Goal: Task Accomplishment & Management: Complete application form

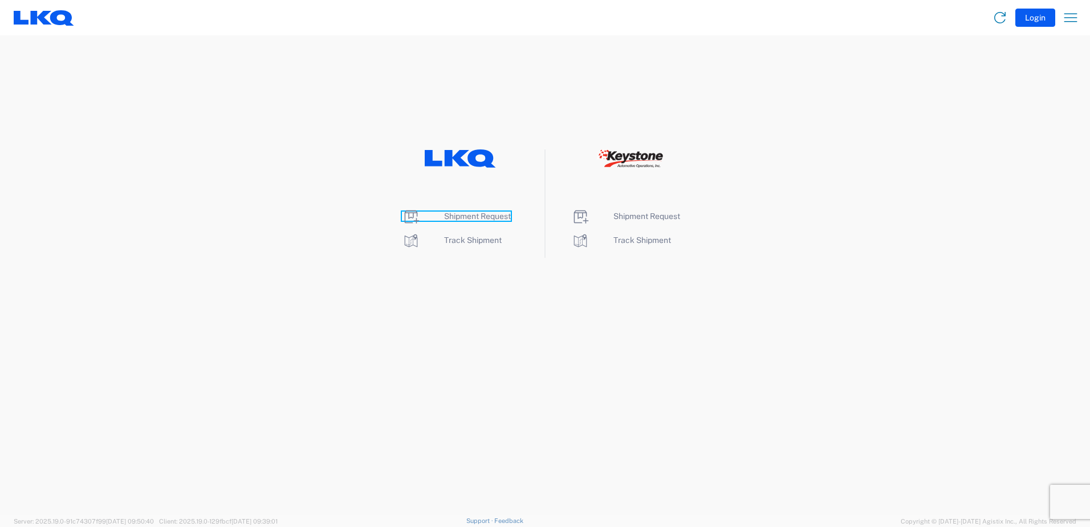
click at [492, 214] on span "Shipment Request" at bounding box center [477, 215] width 67 height 9
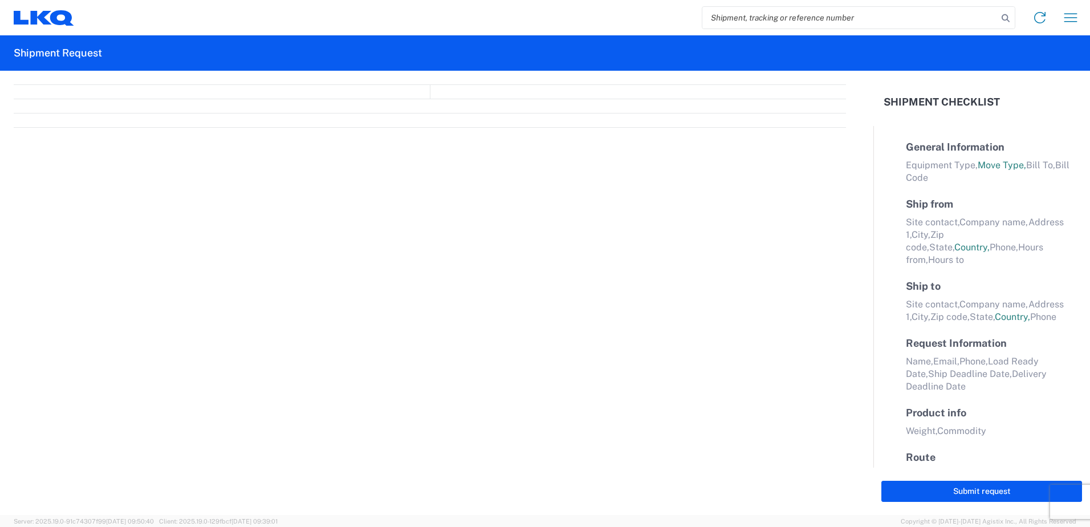
select select "FULL"
select select "LBS"
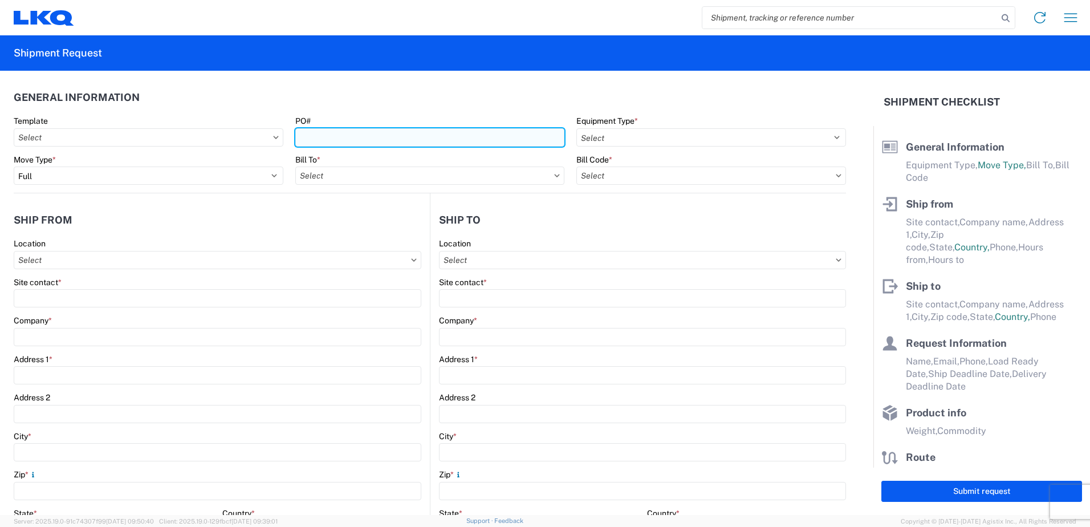
click at [424, 142] on input "PO#" at bounding box center [430, 137] width 270 height 18
type input "1117-0214"
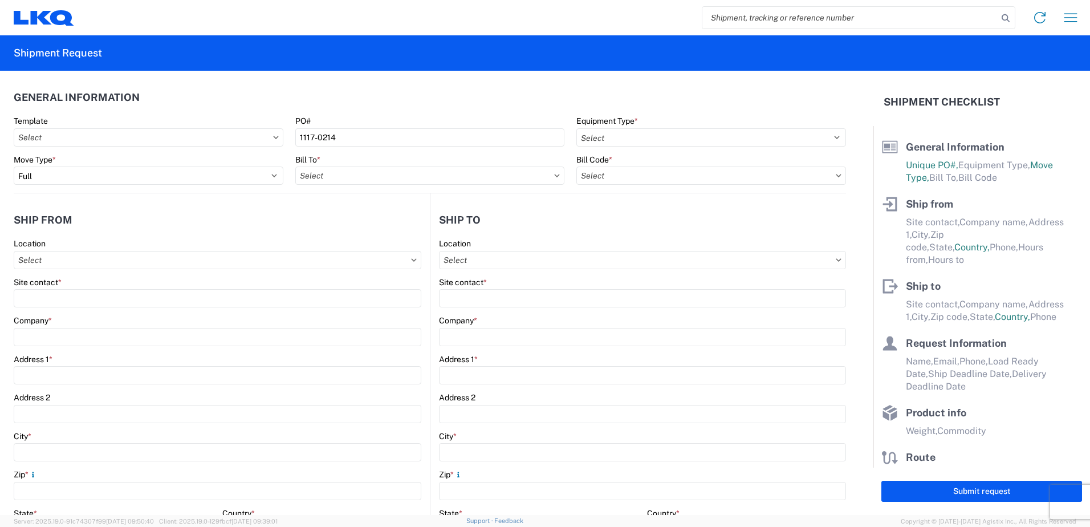
click at [397, 84] on header "General Information" at bounding box center [430, 97] width 832 height 26
click at [268, 129] on input "text" at bounding box center [149, 137] width 270 height 18
type input "1117"
click at [103, 189] on div "1117_Montgomery_1760_Houston" at bounding box center [116, 188] width 199 height 18
type input "1117_Montgomery_1760_Houston"
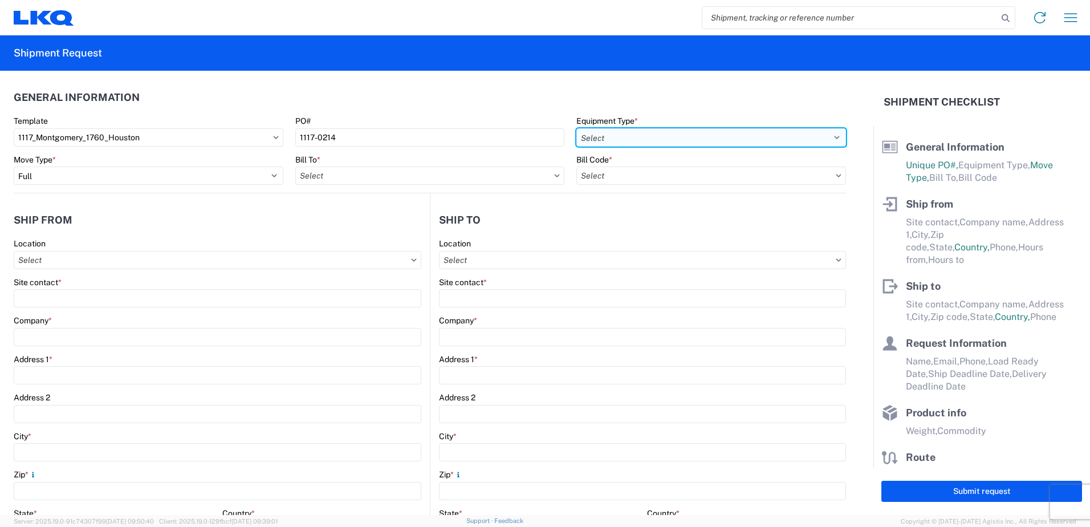
click at [628, 134] on select "Select 53’ Dry Van Flatbed Dropdeck (van) Lowboy (flatbed) Rail" at bounding box center [711, 137] width 270 height 18
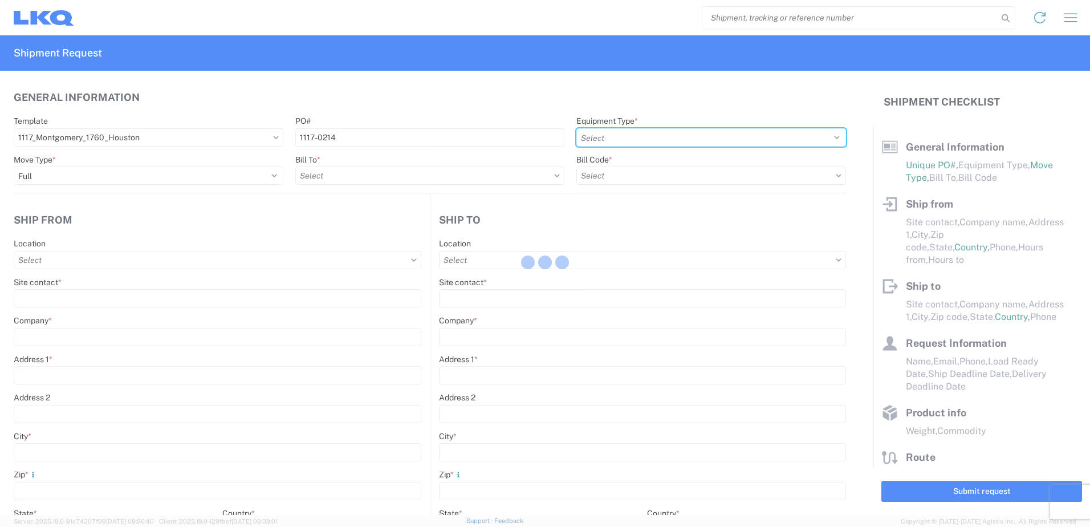
select select
type input "Shipping"
type input "LKQ Montgomery, [GEOGRAPHIC_DATA]"
type input "[STREET_ADDRESS]"
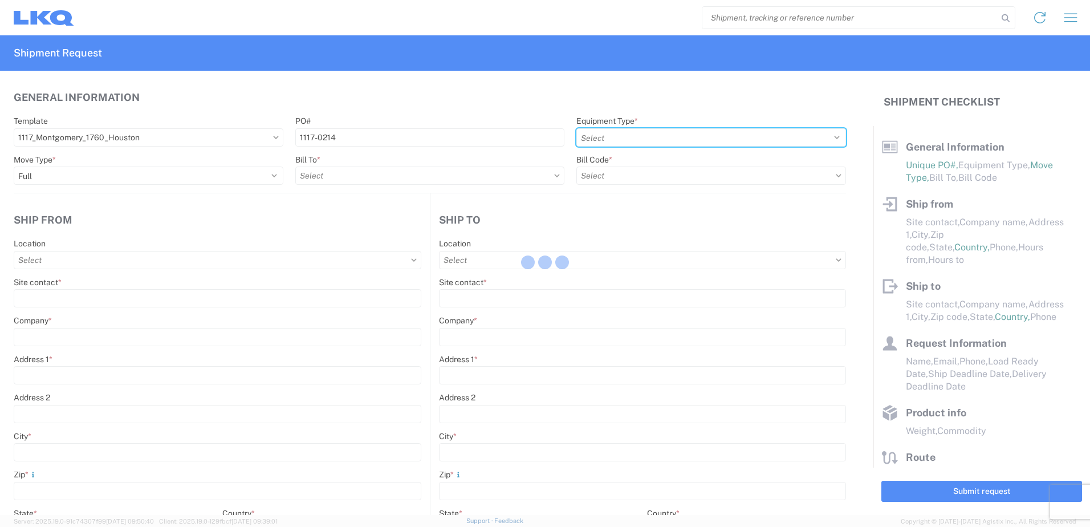
type input "[PERSON_NAME]"
type input "36110"
type input "Receiving"
type input "LKQ Best Core"
type input "[STREET_ADDRESS]"
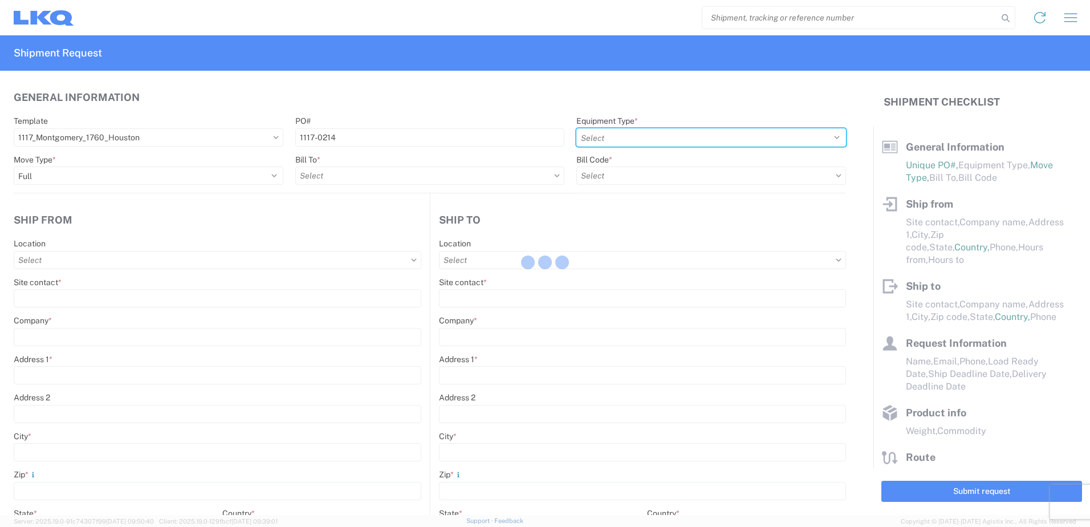
type input "[GEOGRAPHIC_DATA]"
type input "77038"
type input "[DATE]"
type input "42000"
type input "Engines, Transmissions"
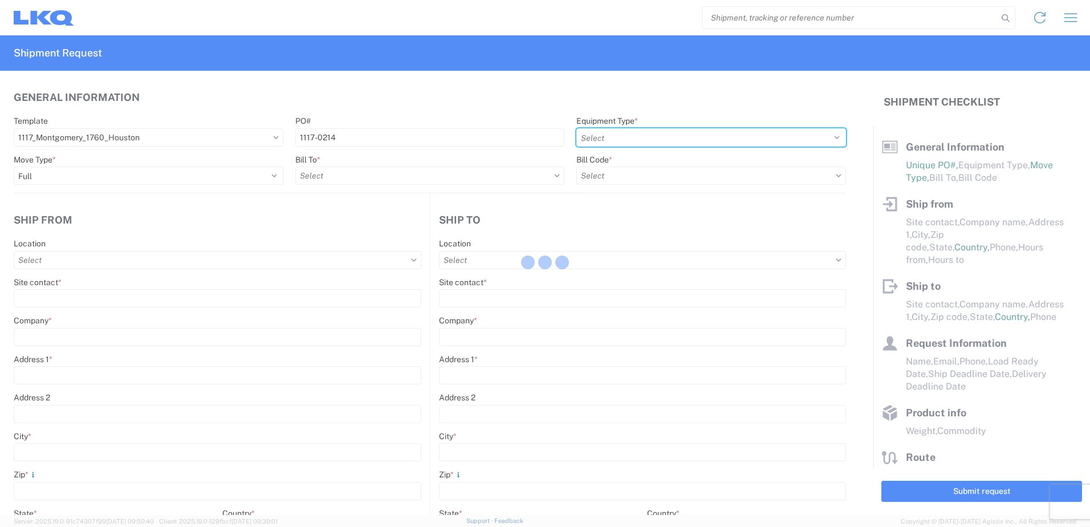
type input "1"
type input "12"
select select "IN"
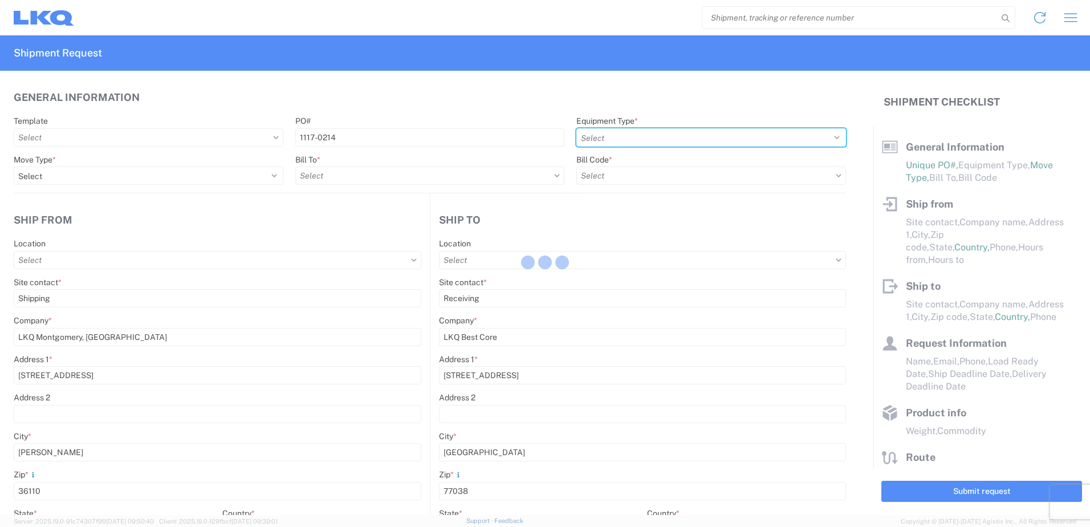
select select "US"
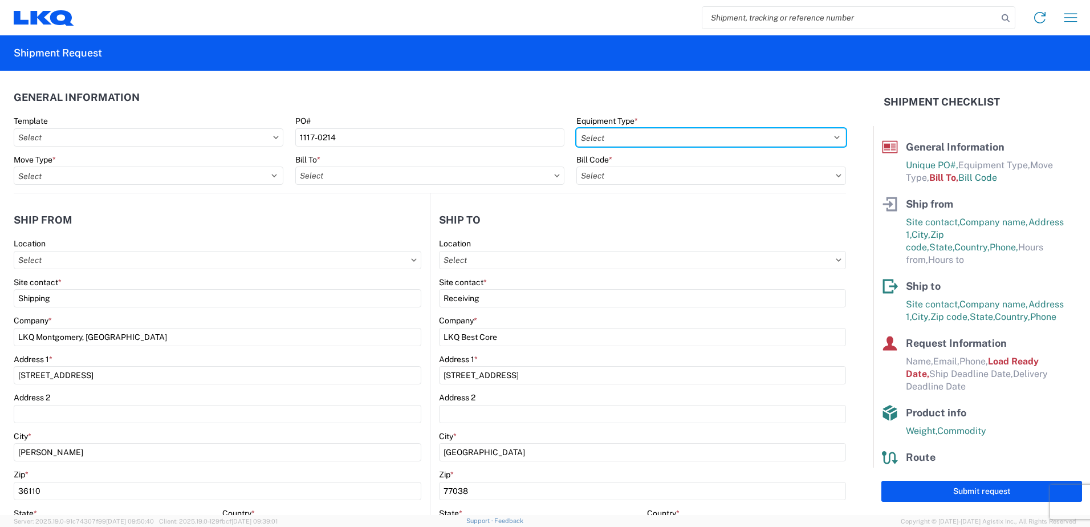
select select "STDV"
click at [576, 128] on select "Select 53’ Dry Van Flatbed Dropdeck (van) Lowboy (flatbed) Rail" at bounding box center [711, 137] width 270 height 18
type input "1117 - LKQ Montgomery AL"
type input "1760 - LKQ Best Core"
type input "1760-1300-50180-0000 - 1760 Freight In - Cores"
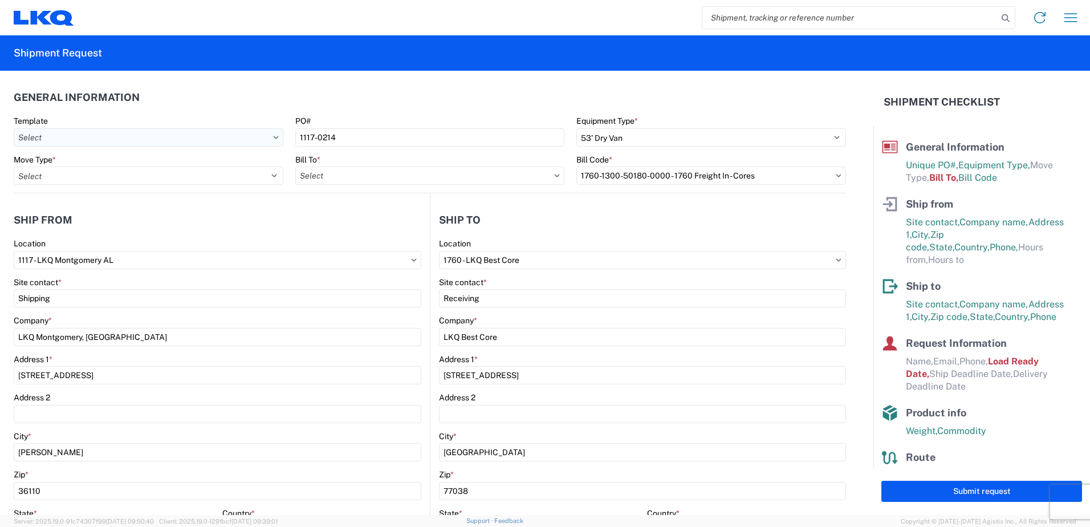
click at [201, 138] on input "text" at bounding box center [149, 137] width 270 height 18
type input "1117"
click at [125, 189] on div "1117_Montgomery_1760_Houston" at bounding box center [116, 188] width 199 height 18
type input "1117_Montgomery_1760_Houston"
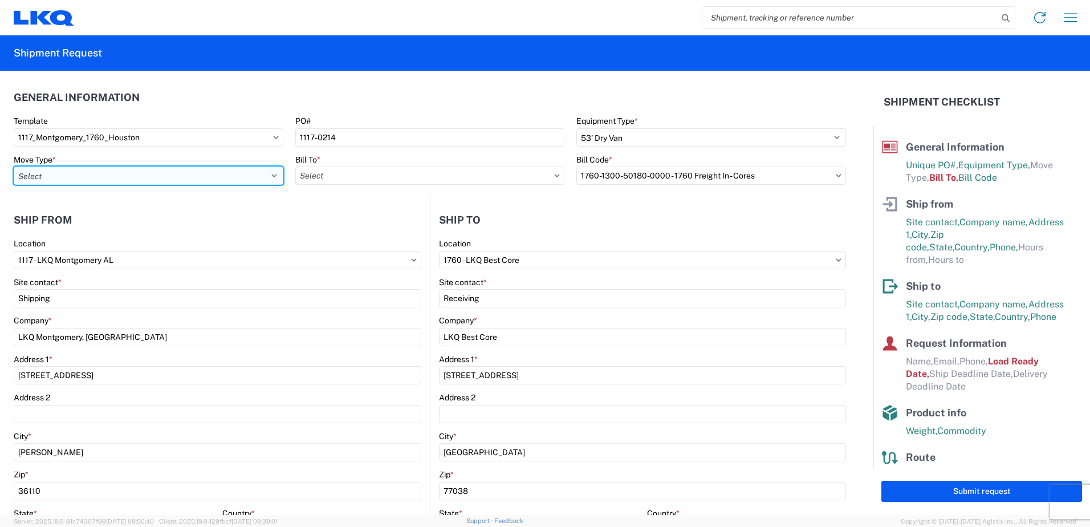
click at [133, 179] on select "Select Full Partial TL" at bounding box center [149, 175] width 270 height 18
select select "FULL"
click at [14, 166] on select "Select Full Partial TL" at bounding box center [149, 175] width 270 height 18
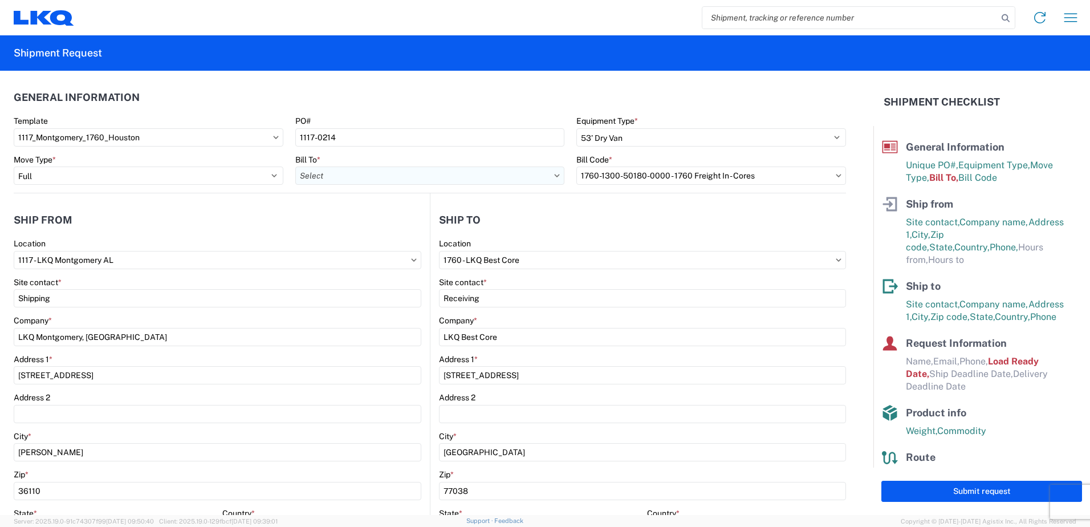
click at [331, 179] on input "text" at bounding box center [430, 175] width 270 height 18
type input "1760"
click at [362, 230] on div "1760 - LKQ Best Core" at bounding box center [394, 226] width 199 height 18
type input "1760 - LKQ Best Core"
click at [654, 178] on input "text" at bounding box center [711, 175] width 270 height 18
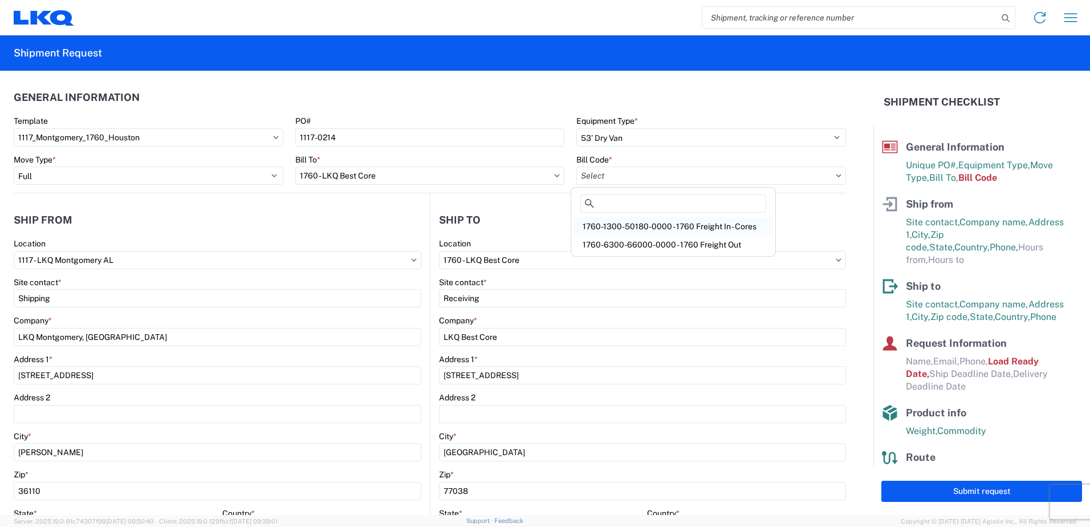
click at [671, 227] on div "1760-1300-50180-0000 - 1760 Freight In - Cores" at bounding box center [672, 226] width 199 height 18
type input "1760-1300-50180-0000 - 1760 Freight In - Cores"
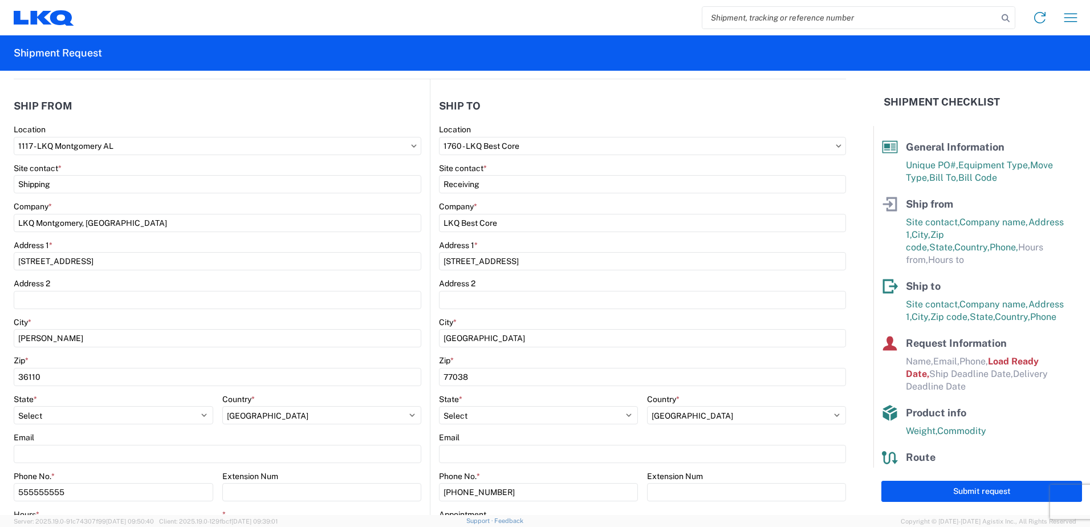
scroll to position [228, 0]
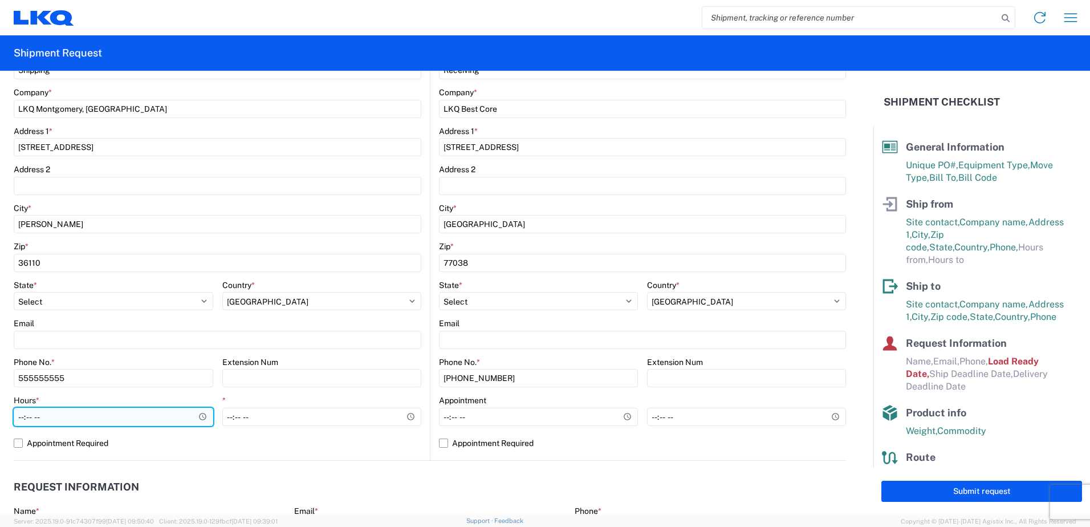
click at [200, 416] on input "Hours *" at bounding box center [113, 416] width 199 height 18
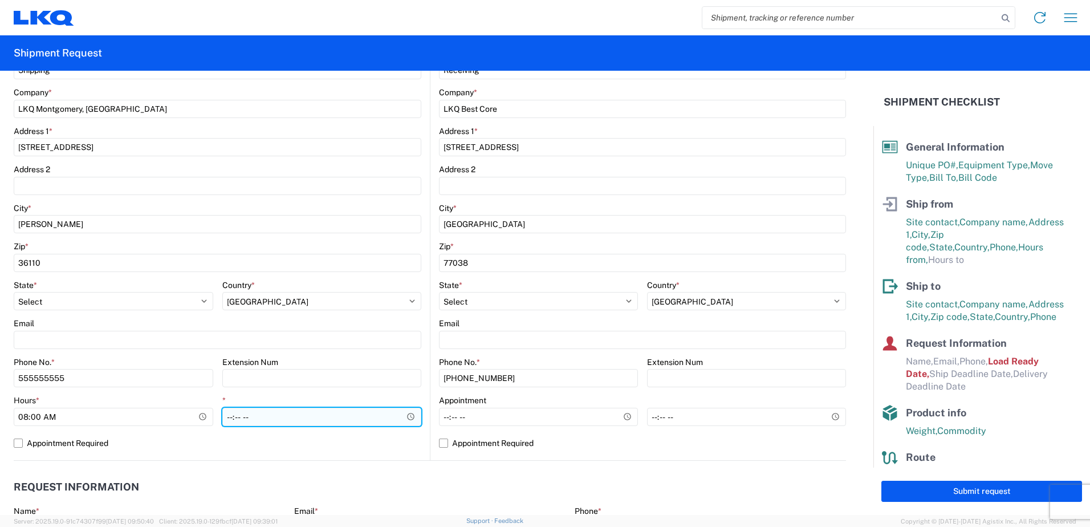
type input "08:00"
click at [403, 416] on input "*" at bounding box center [321, 416] width 199 height 18
type input "14:00"
click at [404, 393] on agx-form-control-wrapper-v2 "Extension Num" at bounding box center [321, 376] width 199 height 39
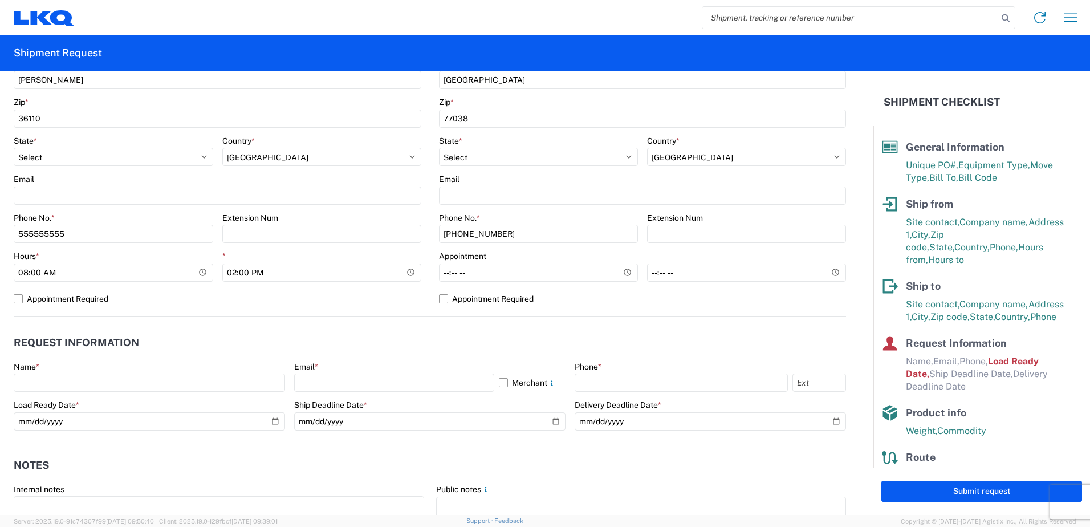
scroll to position [399, 0]
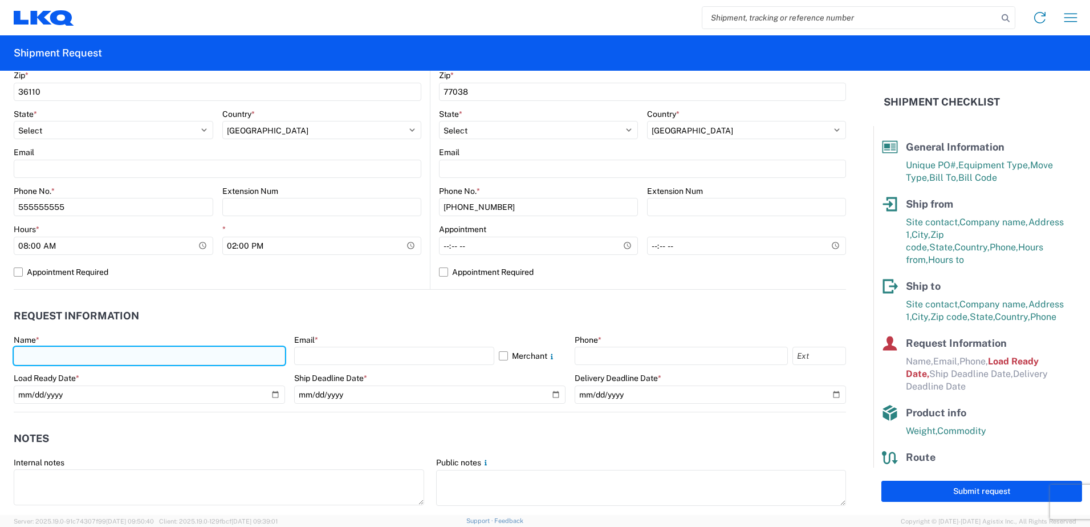
click at [206, 352] on input "text" at bounding box center [149, 355] width 271 height 18
type input "[PERSON_NAME]"
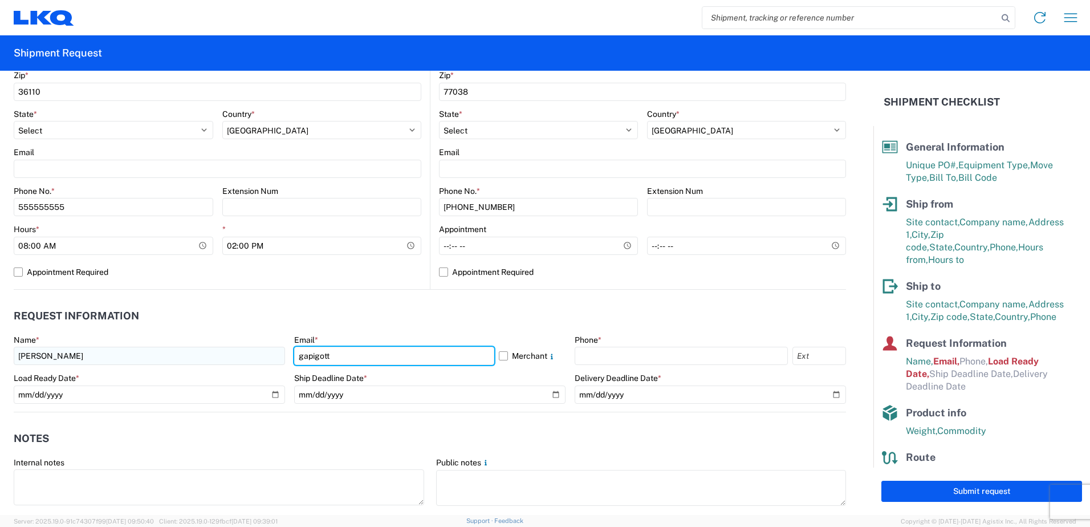
type input "[EMAIL_ADDRESS][DOMAIN_NAME]"
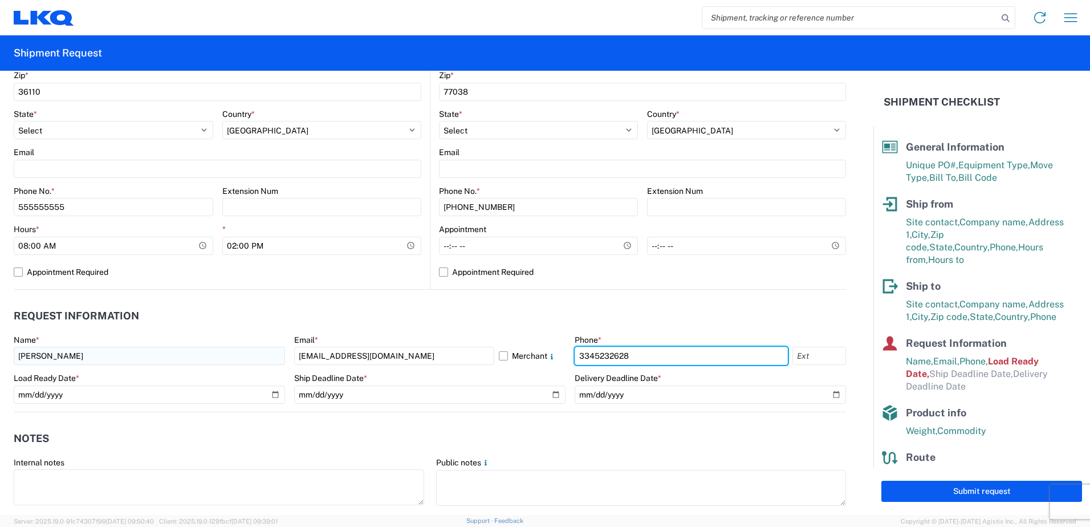
type input "3345232628"
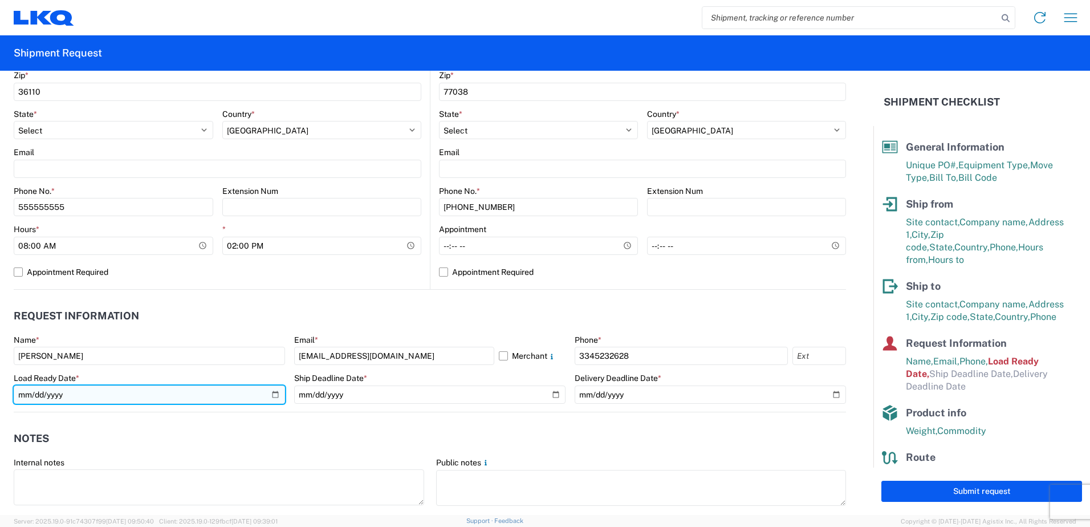
click at [271, 397] on input "[DATE]" at bounding box center [149, 394] width 271 height 18
type input "[DATE]"
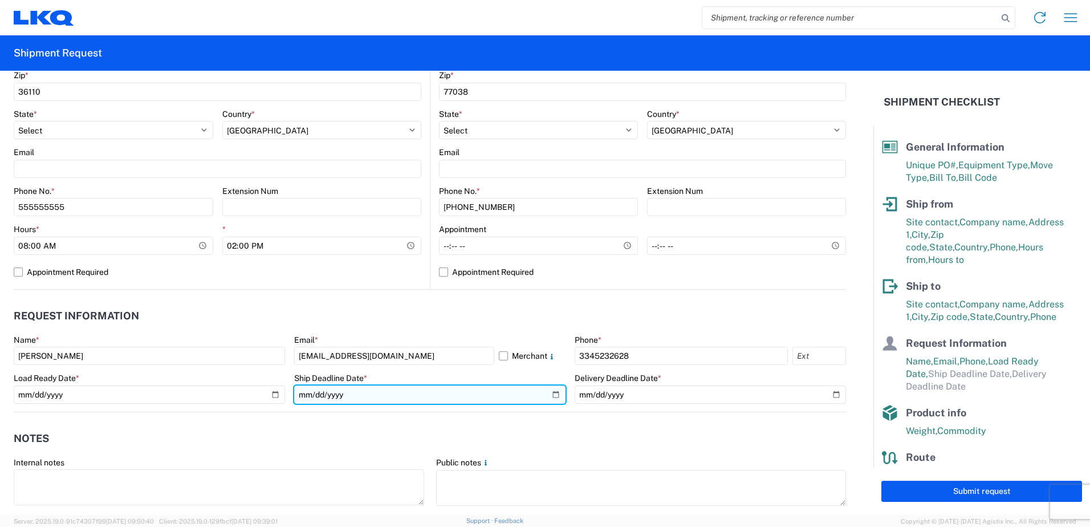
click at [554, 389] on input "date" at bounding box center [429, 394] width 271 height 18
type input "[DATE]"
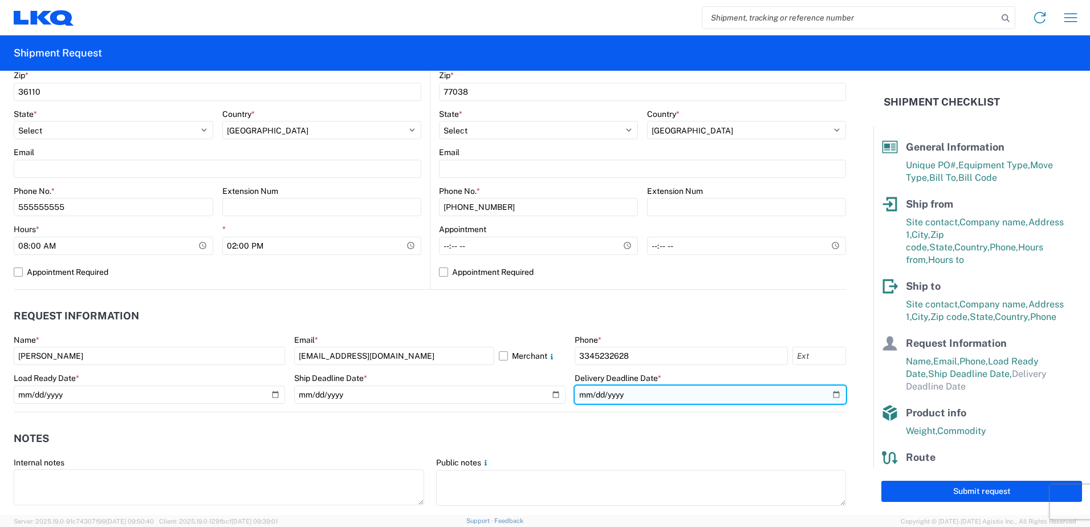
click at [833, 391] on input "date" at bounding box center [709, 394] width 271 height 18
click at [827, 395] on input "date" at bounding box center [709, 394] width 271 height 18
click at [827, 393] on input "date" at bounding box center [709, 394] width 271 height 18
type input "[DATE]"
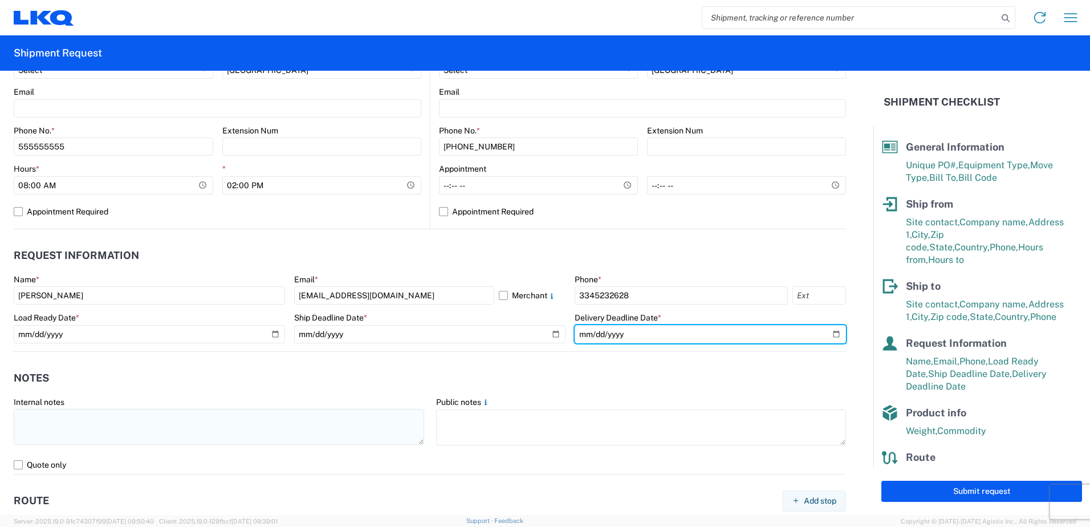
scroll to position [513, 0]
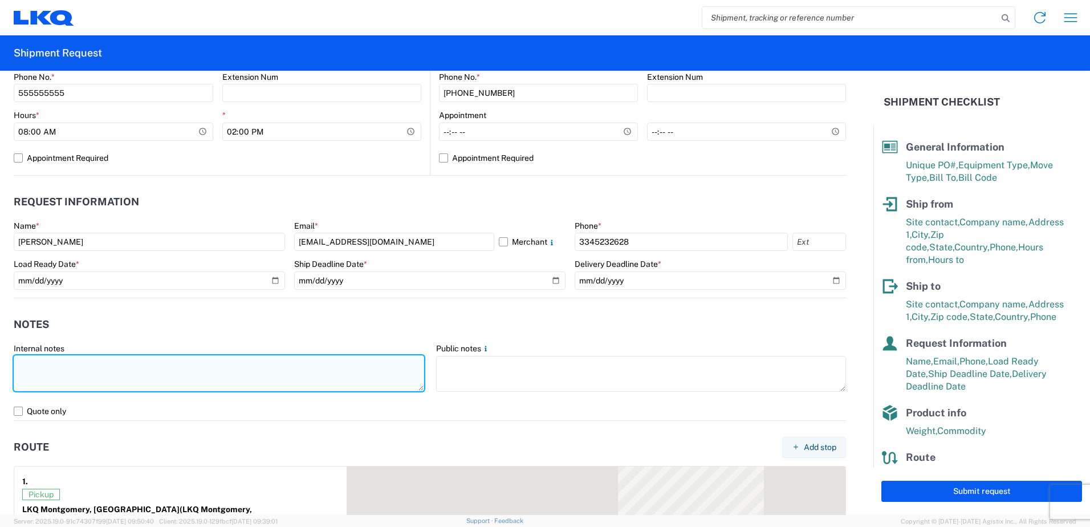
click at [106, 375] on textarea at bounding box center [219, 373] width 410 height 36
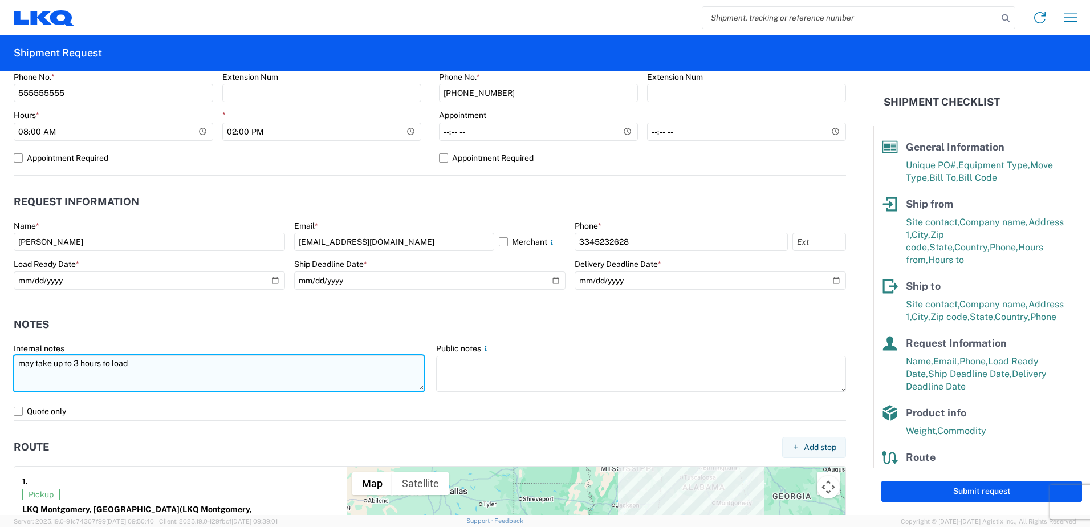
click at [109, 362] on textarea "may take up to 3 hours to load" at bounding box center [219, 373] width 410 height 36
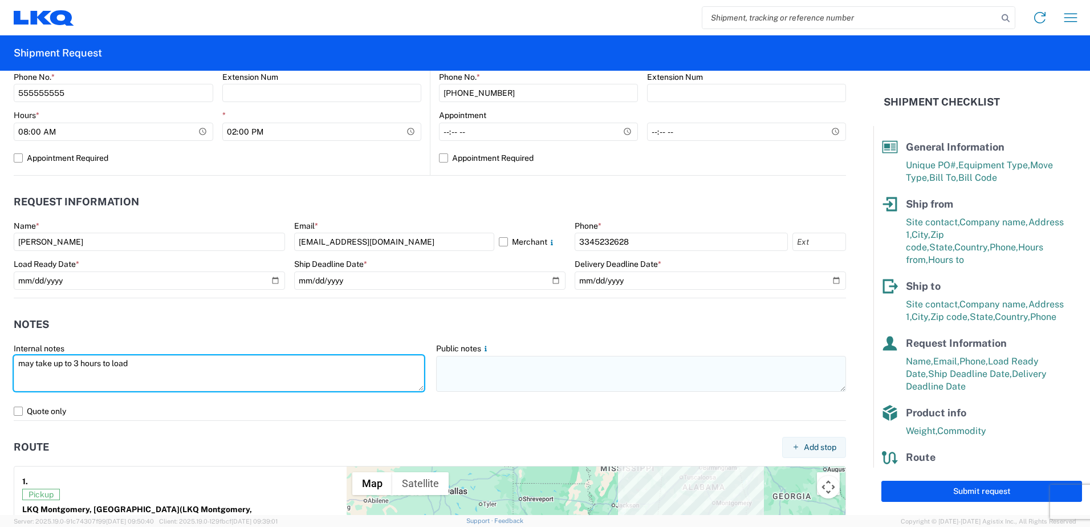
type textarea "may take up to 3 hours to load"
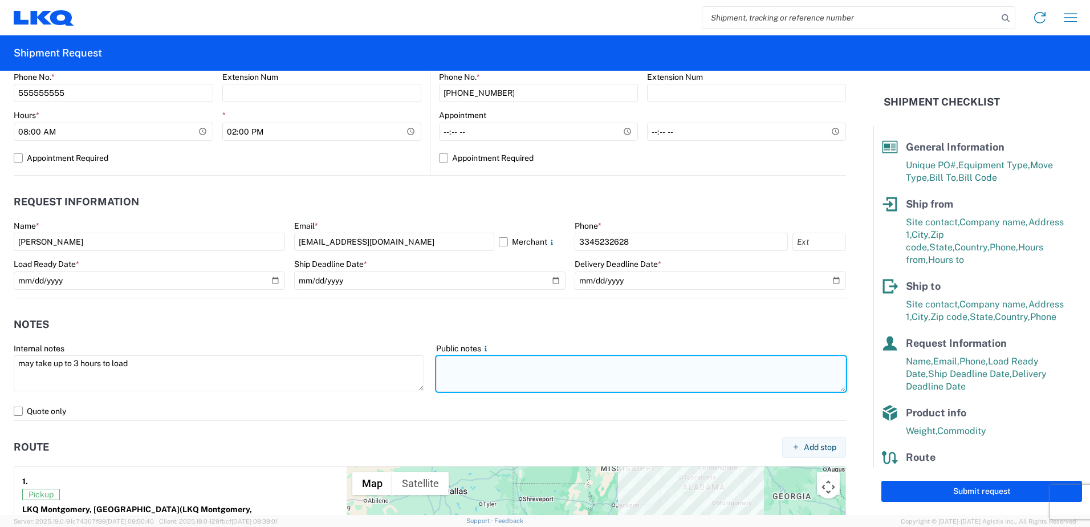
click at [492, 365] on textarea at bounding box center [641, 374] width 410 height 36
paste textarea "may take up to 3 hours to load"
type textarea "may take up to 3 hours to load"
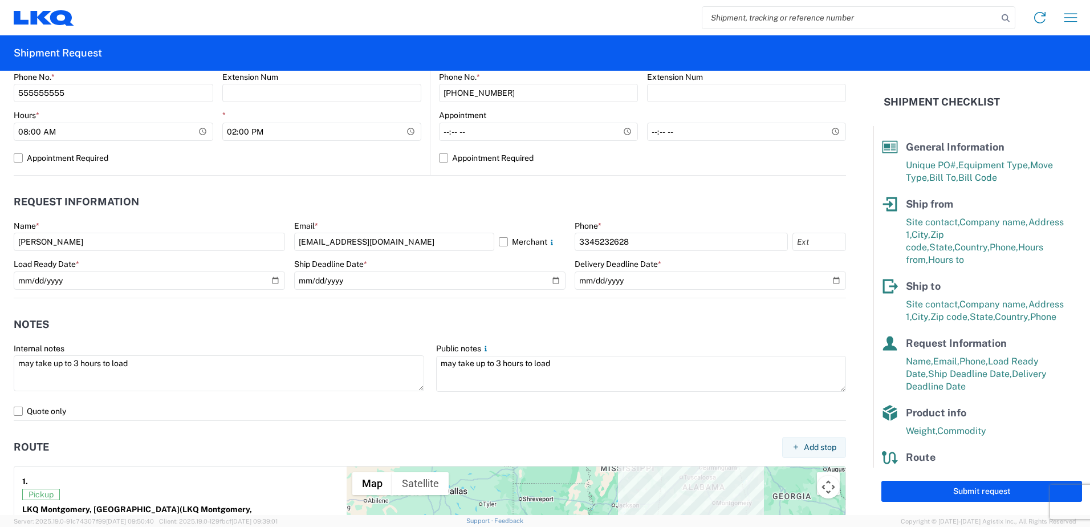
click at [430, 321] on header "Notes" at bounding box center [430, 325] width 832 height 26
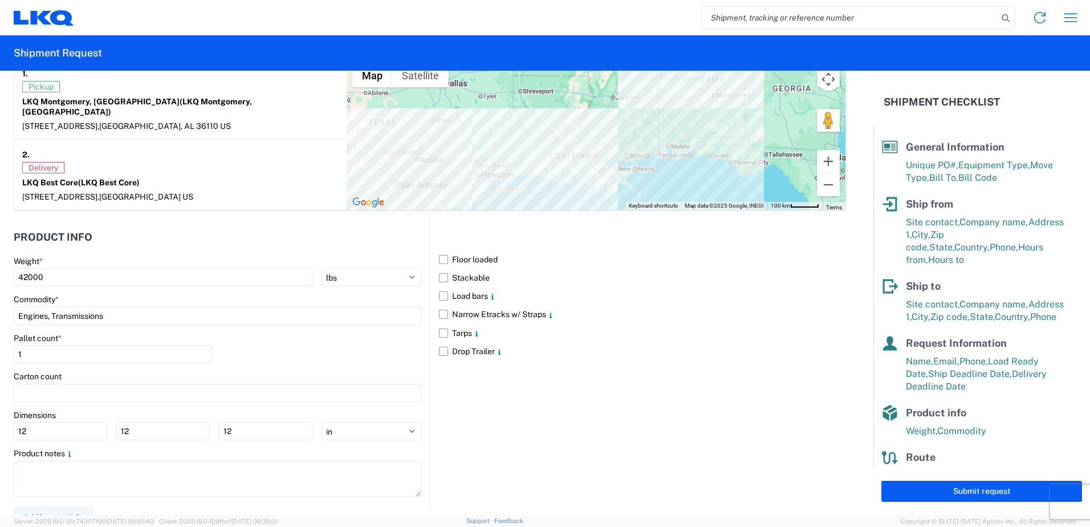
scroll to position [923, 0]
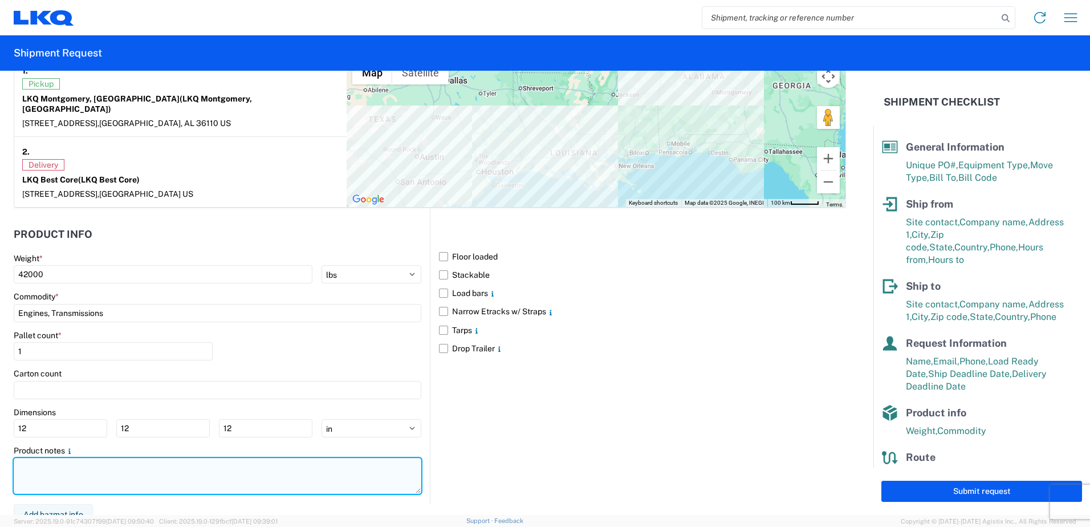
paste textarea "may take up to 3 hours to load"
type textarea "may take up to 3 hours to load"
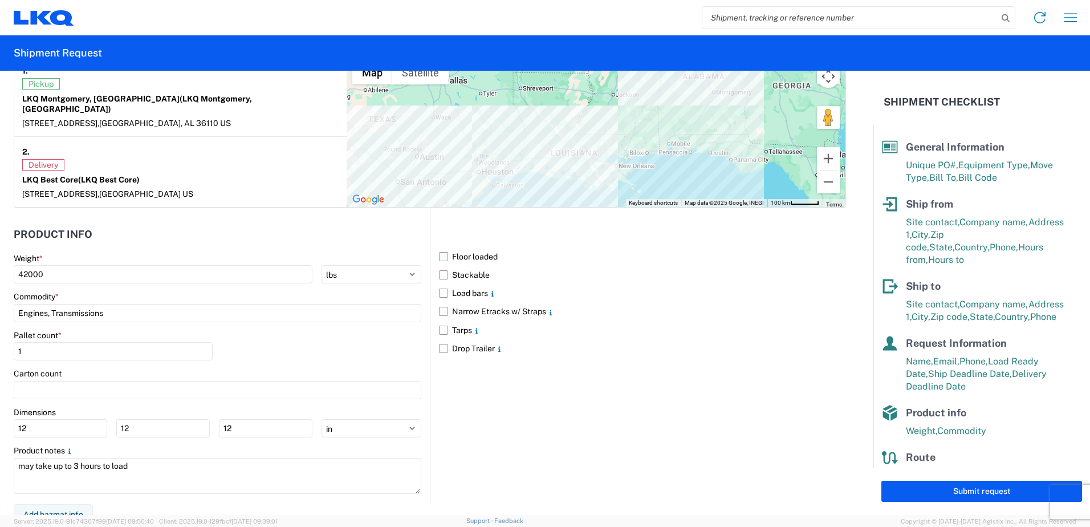
click at [441, 247] on label "Floor loaded" at bounding box center [642, 256] width 407 height 18
click at [0, 0] on input "Floor loaded" at bounding box center [0, 0] width 0 height 0
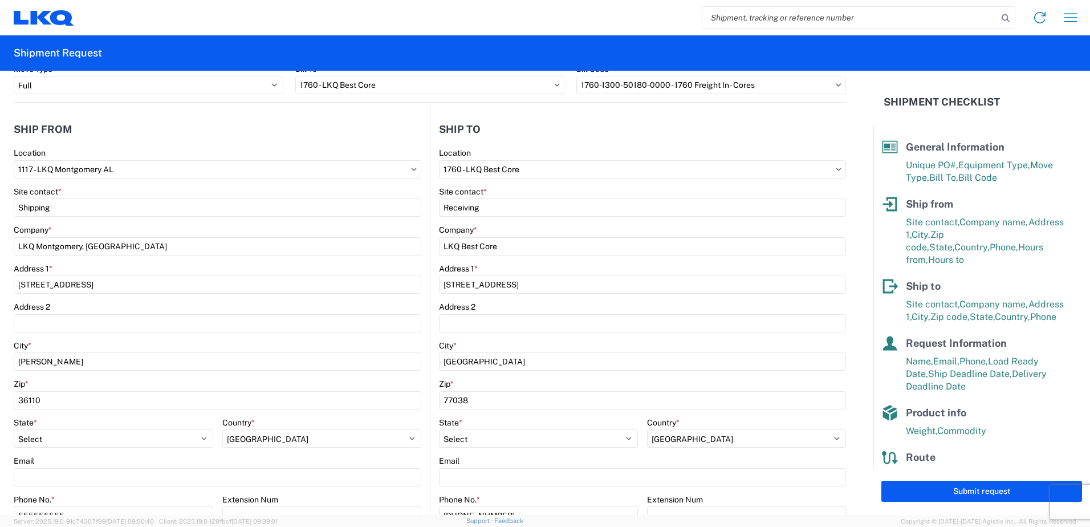
scroll to position [0, 0]
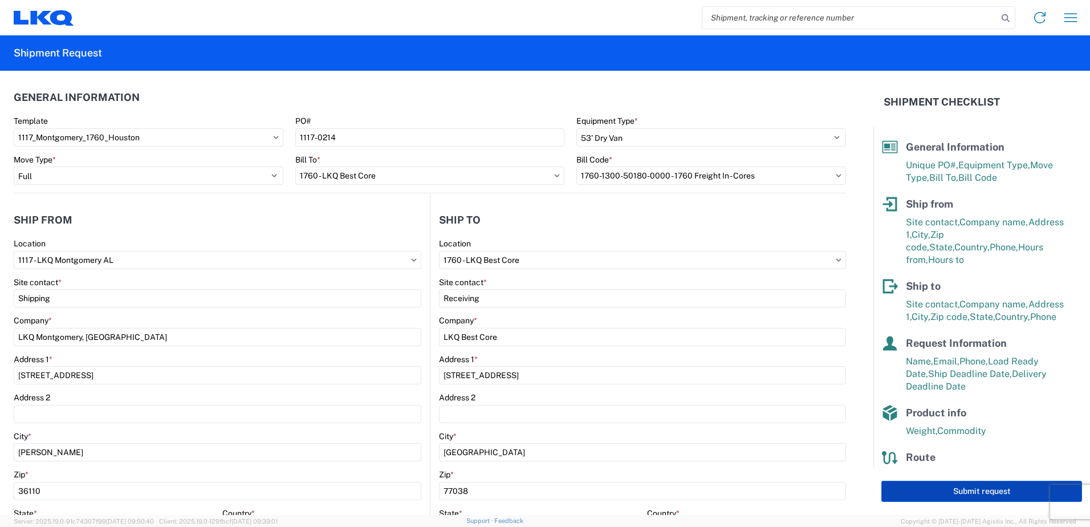
click at [977, 492] on button "Submit request" at bounding box center [981, 490] width 201 height 21
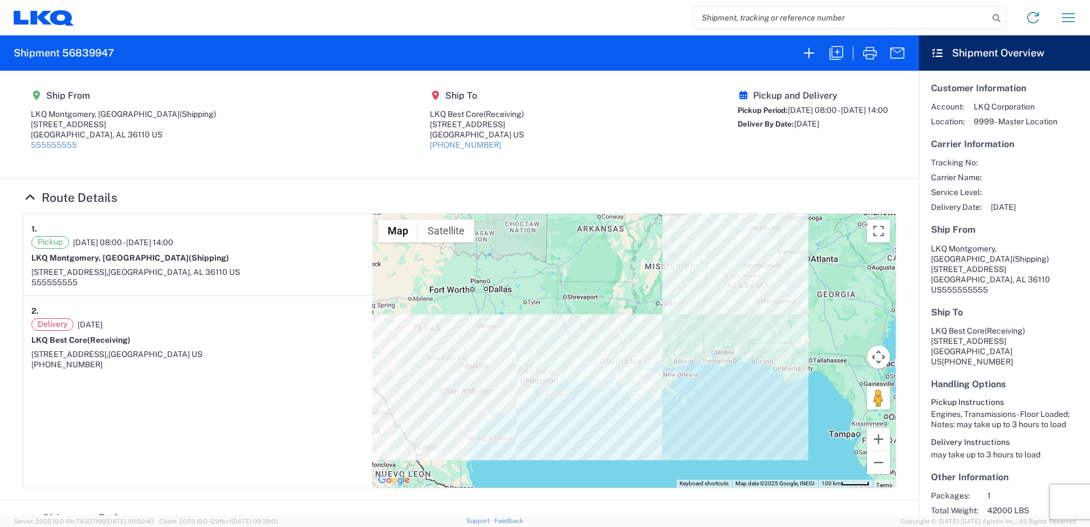
drag, startPoint x: 645, startPoint y: 382, endPoint x: 652, endPoint y: 366, distance: 17.6
click at [652, 366] on div at bounding box center [633, 351] width 523 height 274
